Goal: Task Accomplishment & Management: Use online tool/utility

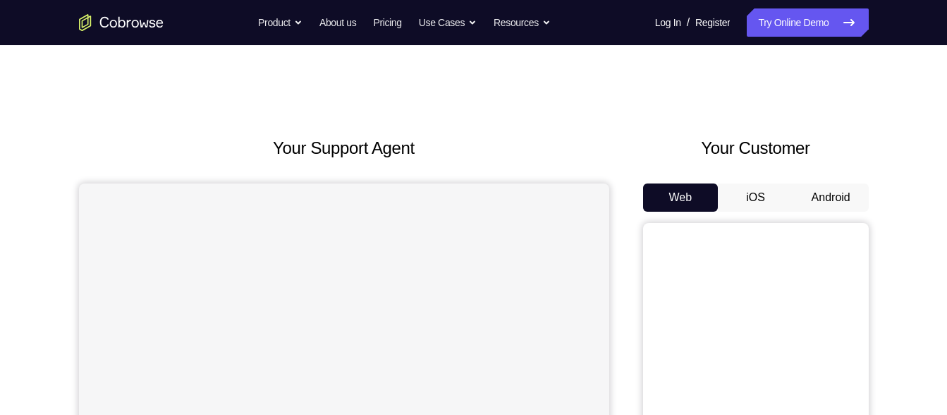
click at [834, 201] on button "Android" at bounding box center [830, 197] width 75 height 28
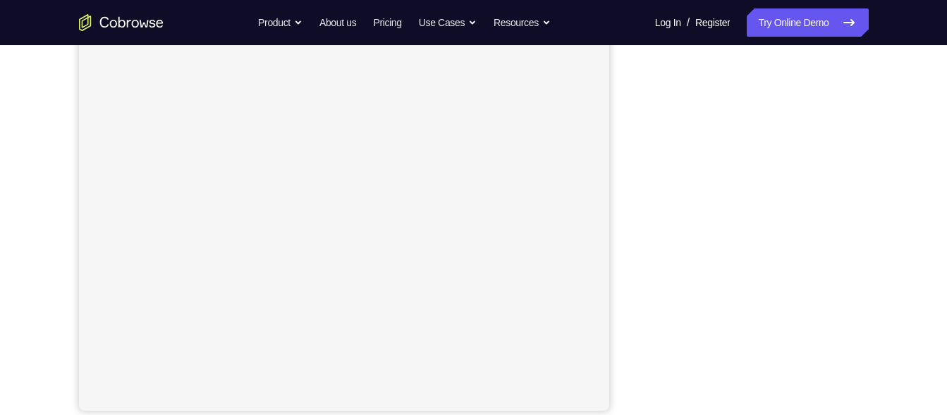
scroll to position [132, 0]
click at [825, 58] on button "Android" at bounding box center [830, 51] width 75 height 28
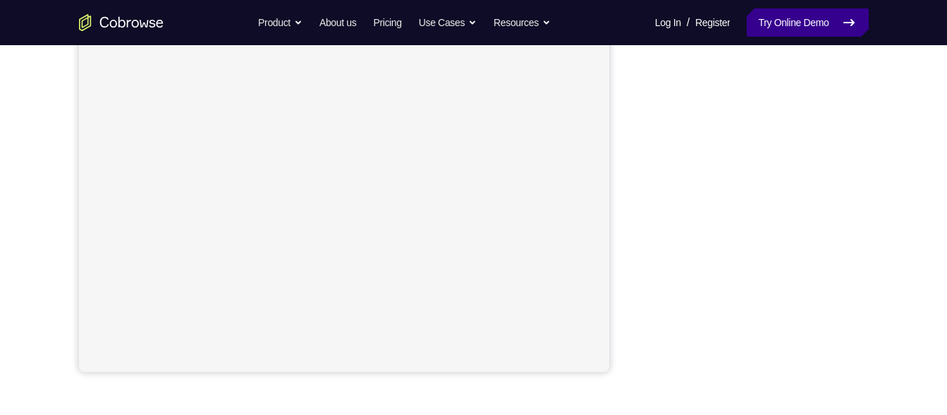
click at [822, 21] on link "Try Online Demo" at bounding box center [807, 22] width 121 height 28
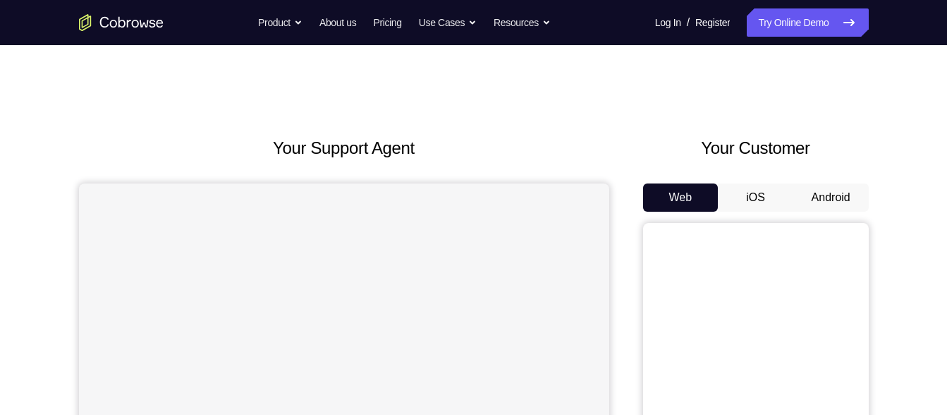
click at [820, 217] on div "Web iOS Android" at bounding box center [756, 419] width 226 height 473
click at [820, 214] on div "Web iOS Android" at bounding box center [756, 419] width 226 height 473
click at [820, 206] on button "Android" at bounding box center [830, 197] width 75 height 28
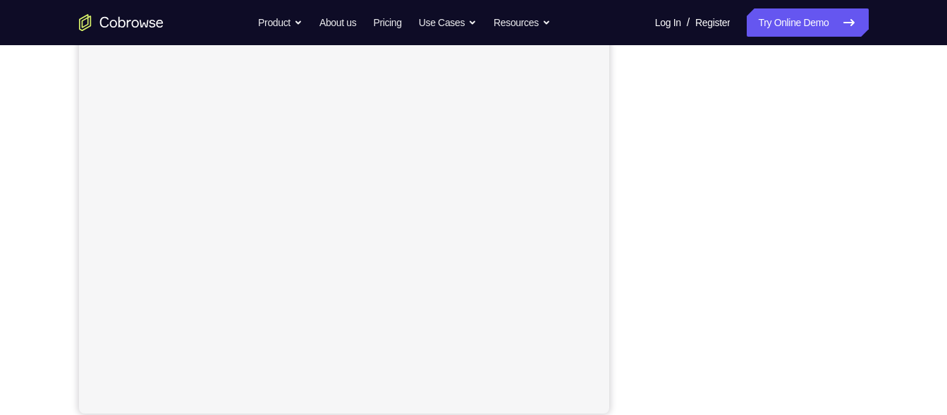
scroll to position [243, 0]
